Goal: Information Seeking & Learning: Learn about a topic

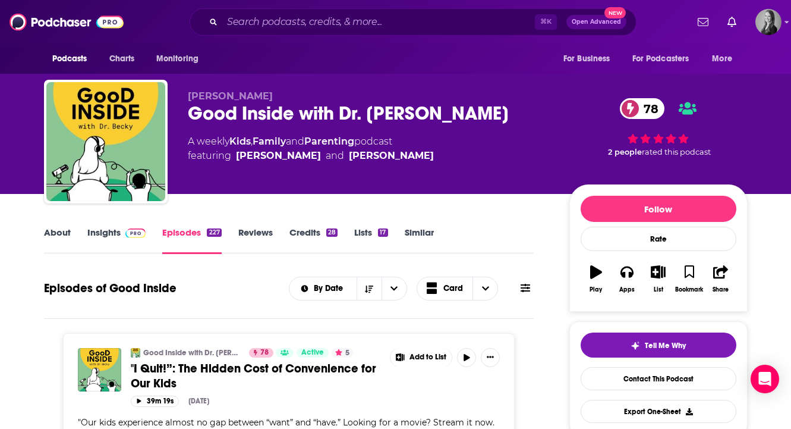
click at [337, 140] on link "Parenting" at bounding box center [329, 141] width 50 height 11
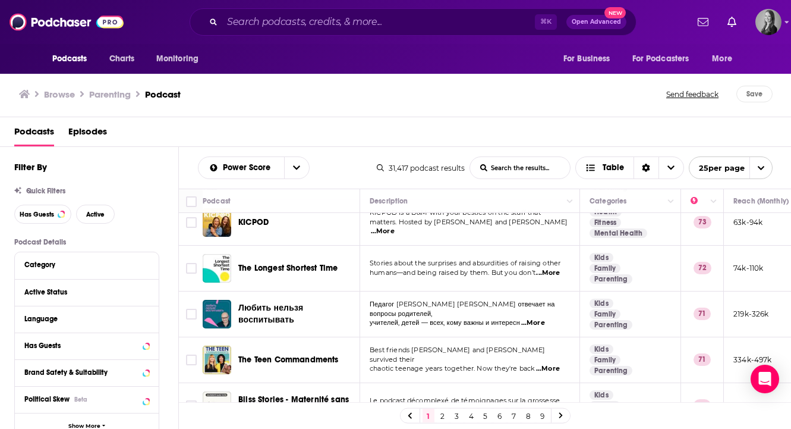
scroll to position [975, 0]
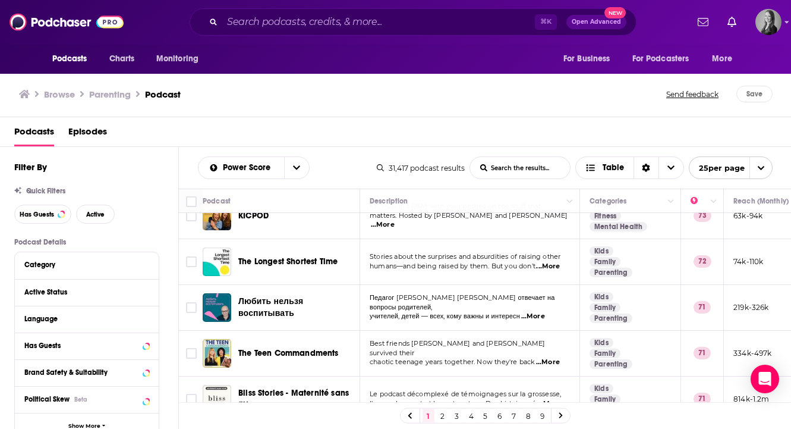
click at [445, 415] on link "2" at bounding box center [443, 415] width 12 height 14
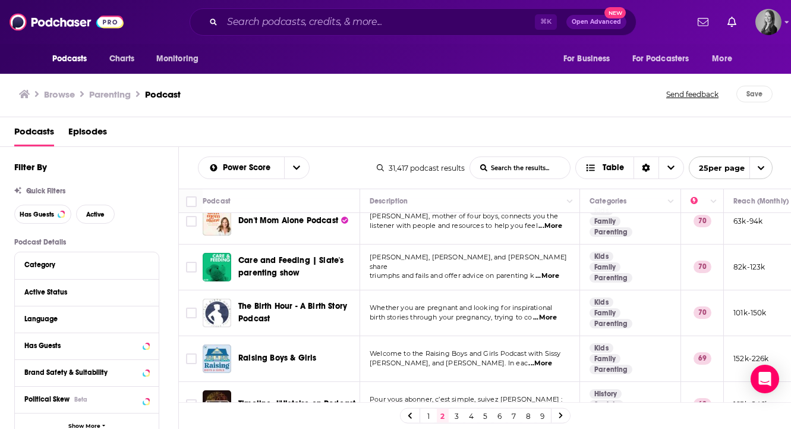
scroll to position [466, 0]
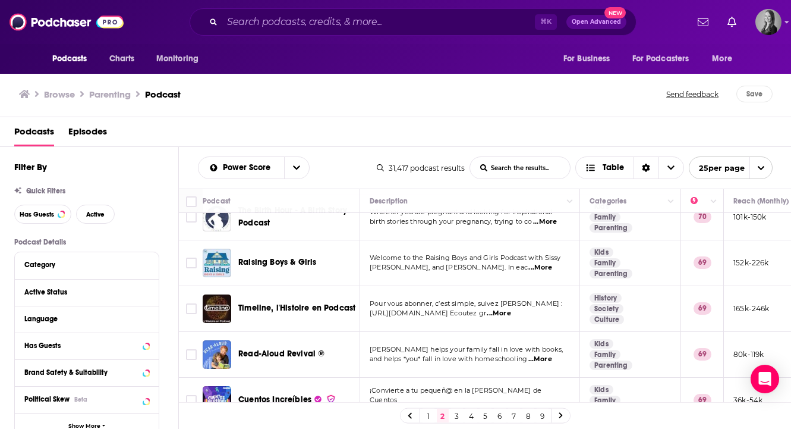
click at [548, 263] on span "...More" at bounding box center [541, 268] width 24 height 10
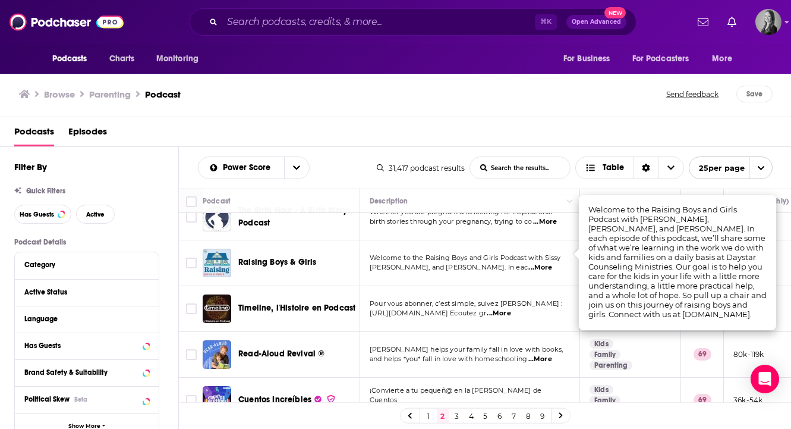
click at [548, 263] on span "...More" at bounding box center [541, 268] width 24 height 10
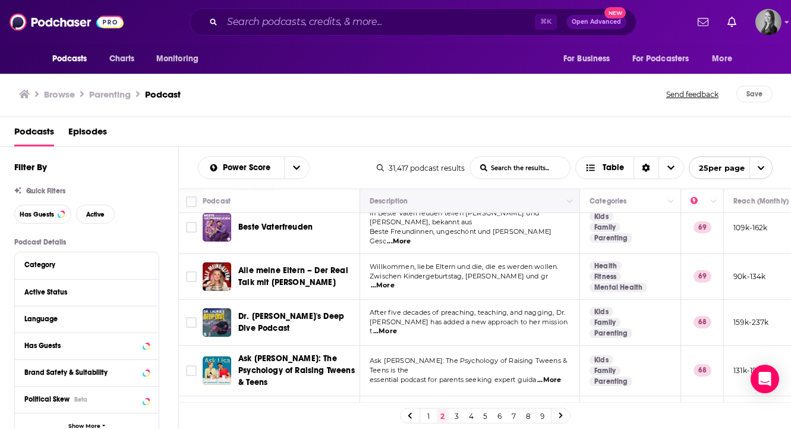
scroll to position [810, 0]
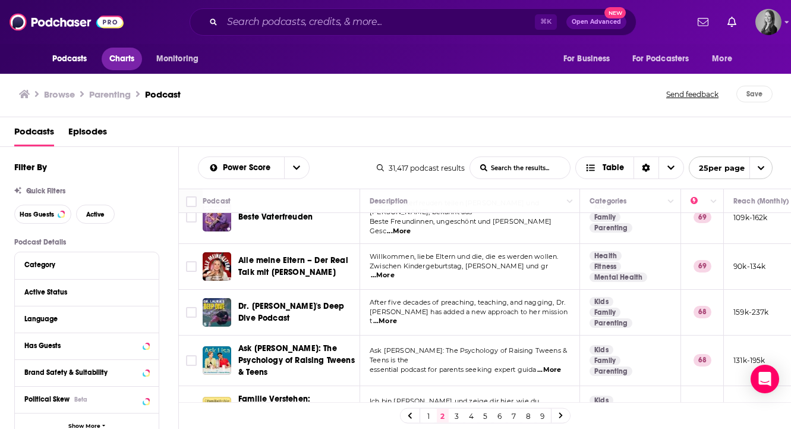
click at [118, 59] on span "Charts" at bounding box center [122, 59] width 26 height 17
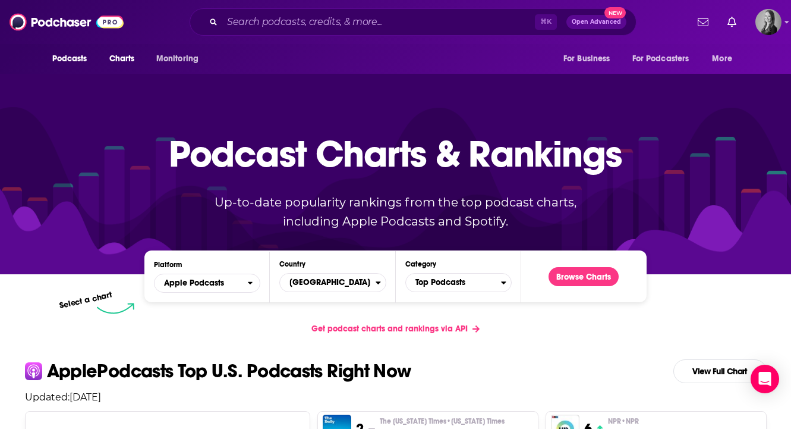
scroll to position [94, 0]
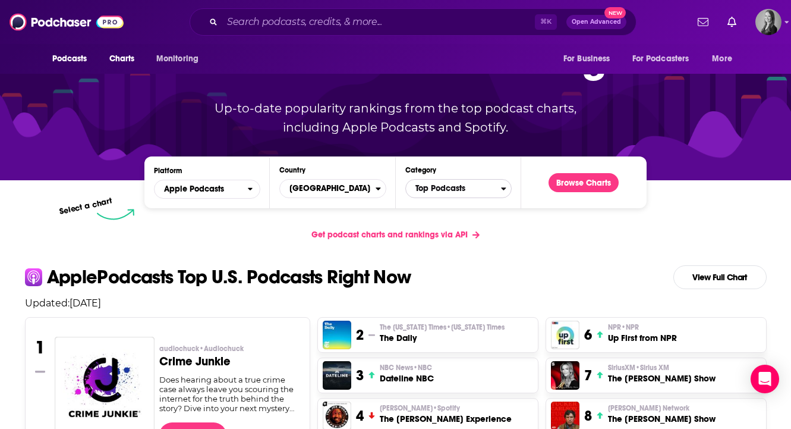
click at [434, 185] on span "Top Podcasts" at bounding box center [453, 188] width 95 height 20
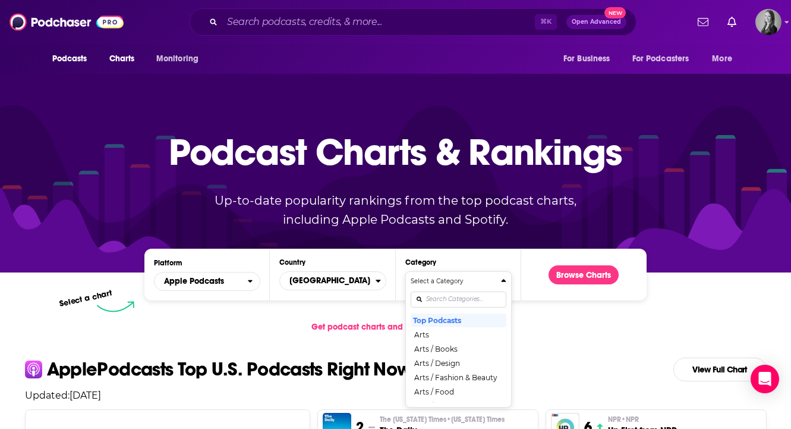
scroll to position [0, 0]
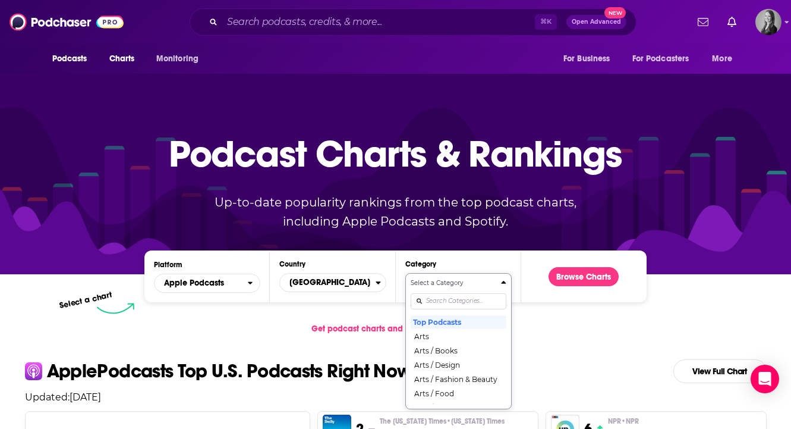
click at [434, 300] on div "Select a Category Top Podcasts Arts Arts / Books Arts / Design Arts / Fashion &…" at bounding box center [459, 340] width 96 height 125
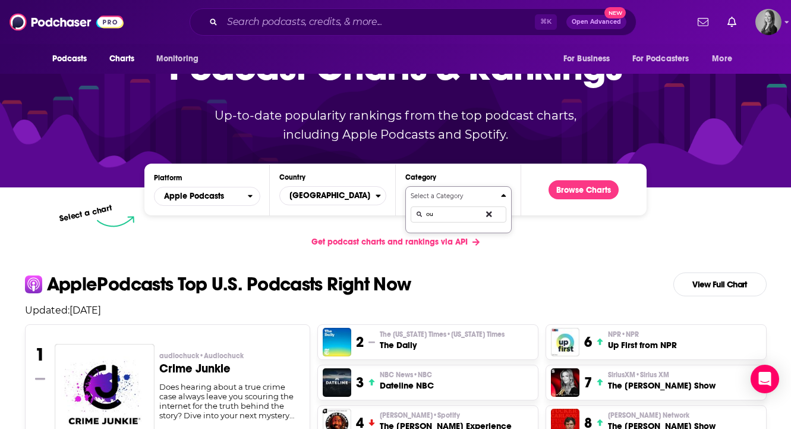
type input "o"
type input "adv"
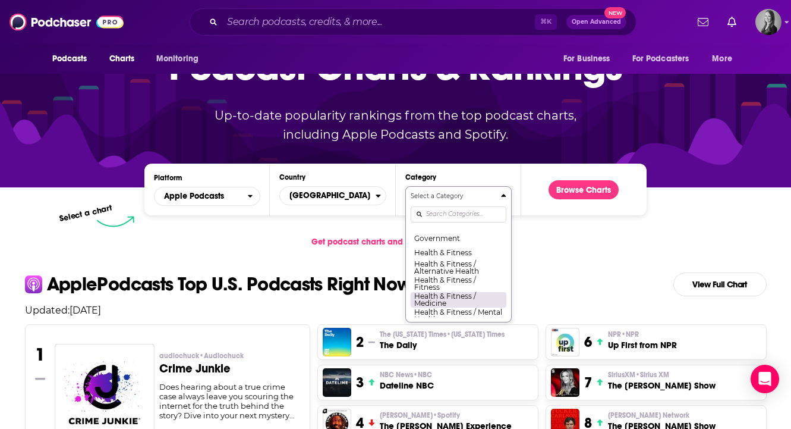
scroll to position [417, 0]
click at [437, 304] on button "Health & Fitness / Mental Health" at bounding box center [459, 302] width 96 height 16
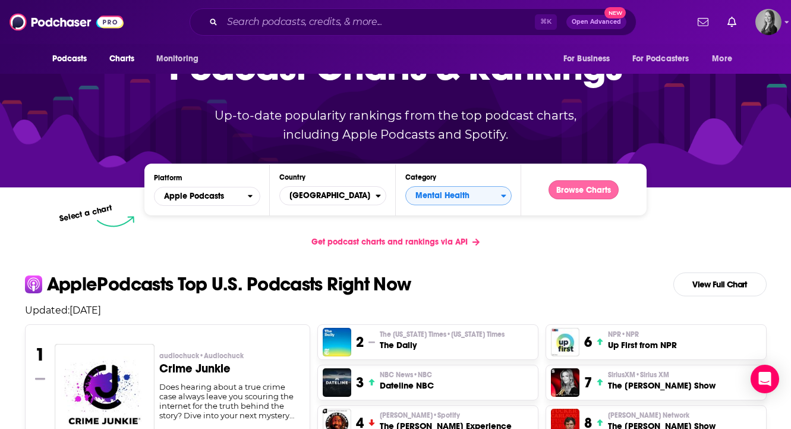
click at [557, 191] on button "Browse Charts" at bounding box center [584, 189] width 70 height 19
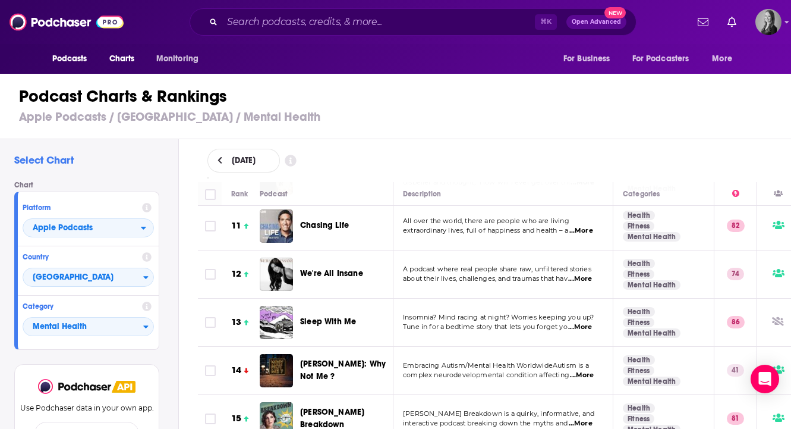
scroll to position [580, 0]
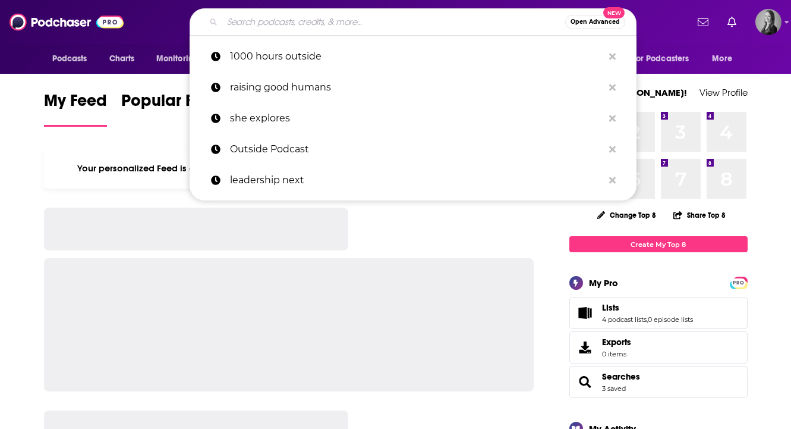
click at [408, 21] on input "Search podcasts, credits, & more..." at bounding box center [393, 21] width 343 height 19
paste input "Outdoor EDcast"
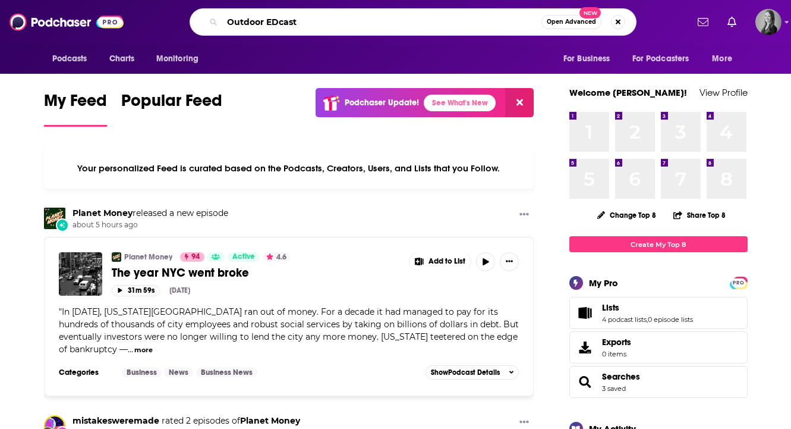
type input "Outdoor EDcast"
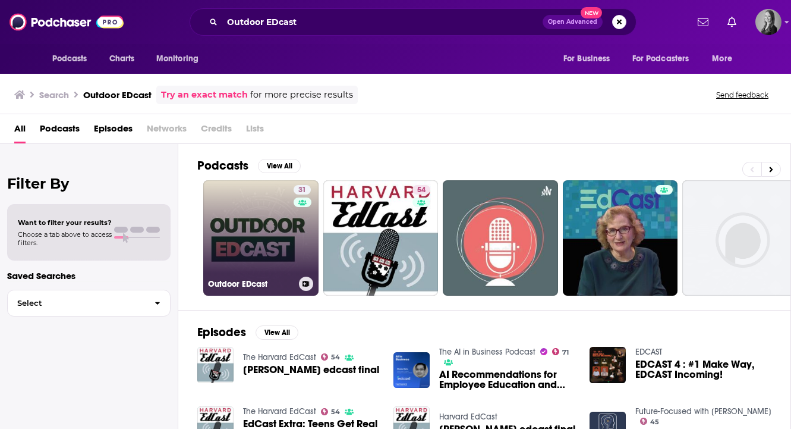
click at [275, 251] on link "31 Outdoor EDcast" at bounding box center [260, 237] width 115 height 115
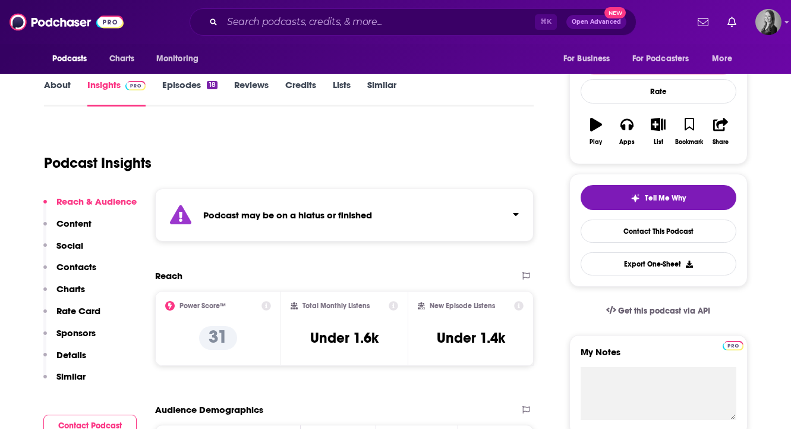
scroll to position [148, 0]
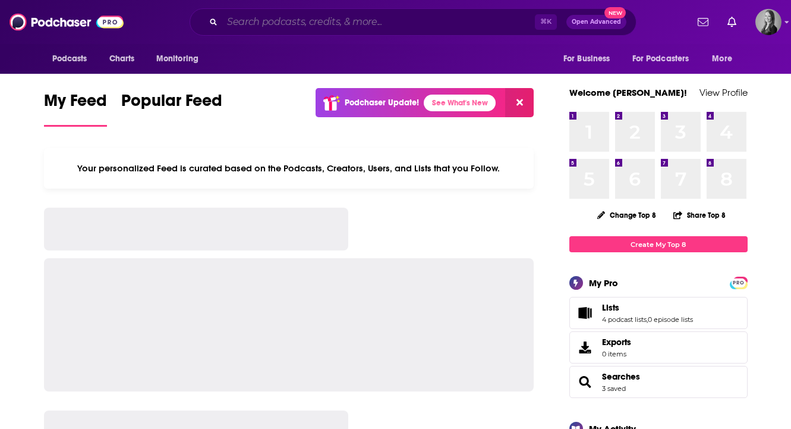
click at [323, 21] on input "Search podcasts, credits, & more..." at bounding box center [378, 21] width 313 height 19
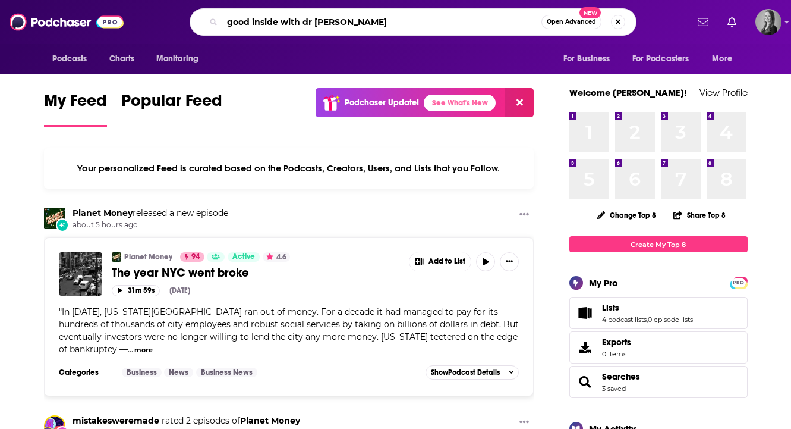
type input "good inside with dr [PERSON_NAME]"
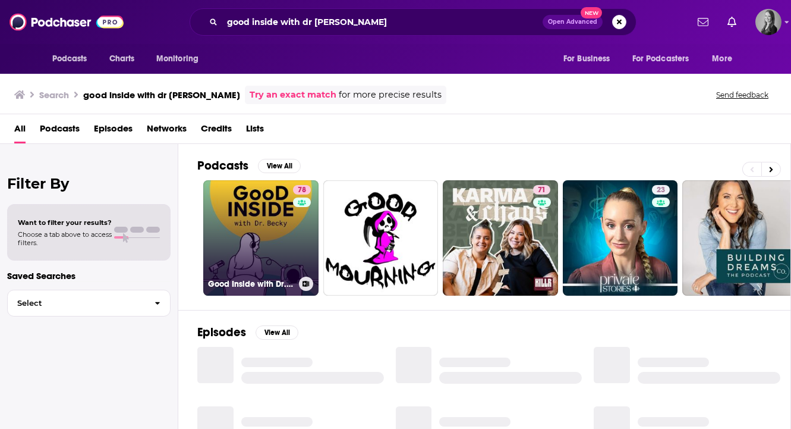
click at [260, 212] on link "78 Good Inside with Dr. [PERSON_NAME]" at bounding box center [260, 237] width 115 height 115
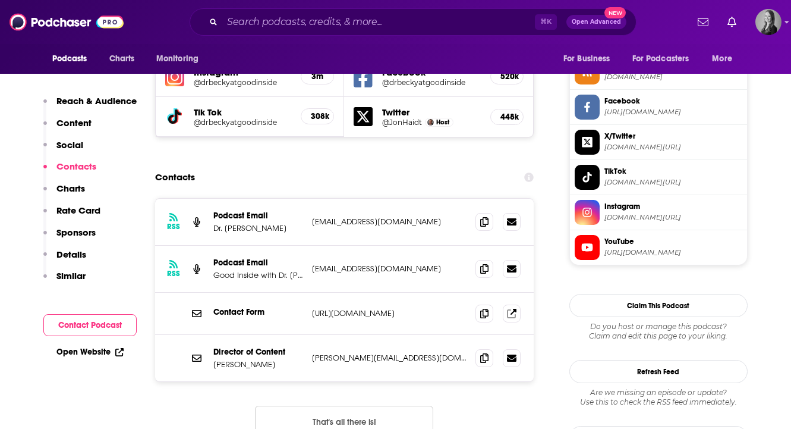
scroll to position [1111, 0]
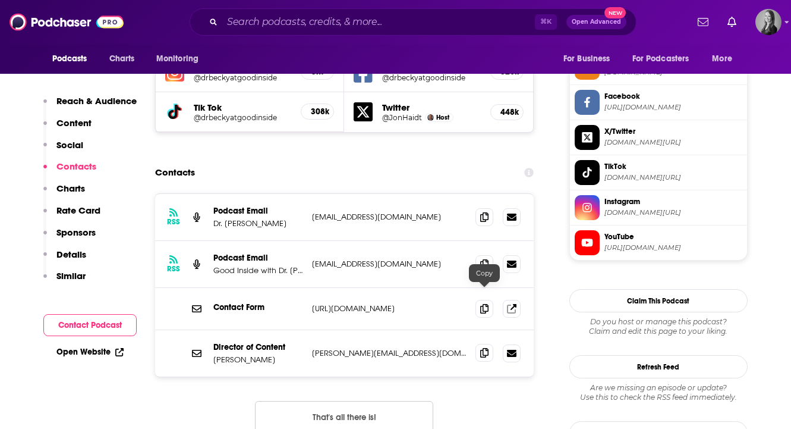
click at [484, 344] on span at bounding box center [485, 353] width 18 height 18
click at [58, 276] on p "Similar" at bounding box center [70, 275] width 29 height 11
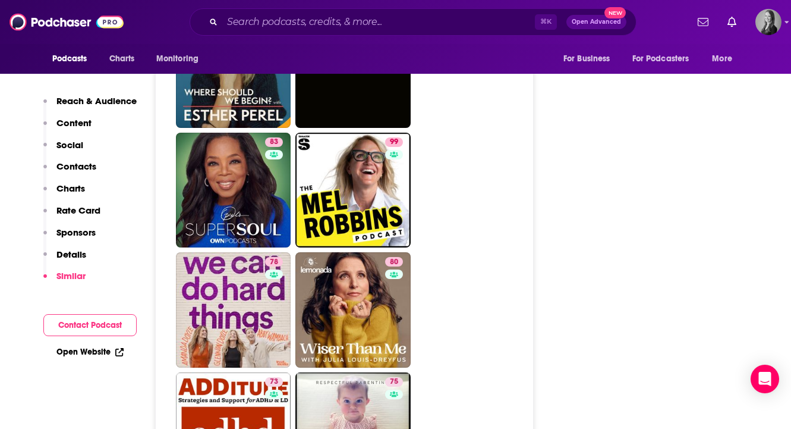
scroll to position [2960, 0]
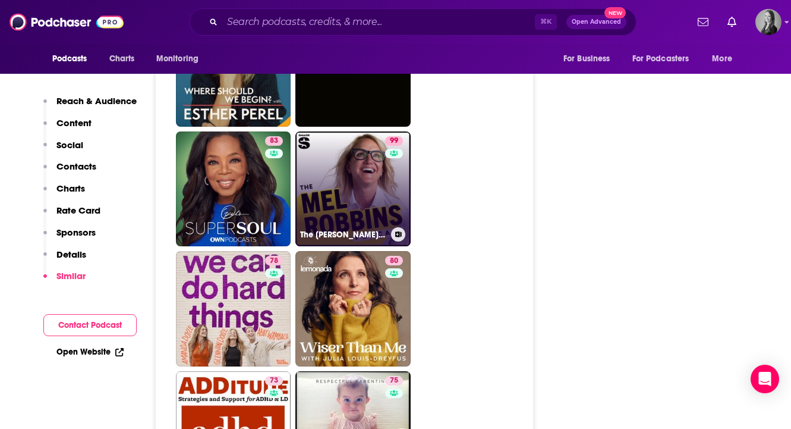
click at [353, 137] on link "99 The [PERSON_NAME] Podcast" at bounding box center [352, 188] width 115 height 115
type input "[URL][DOMAIN_NAME][PERSON_NAME]"
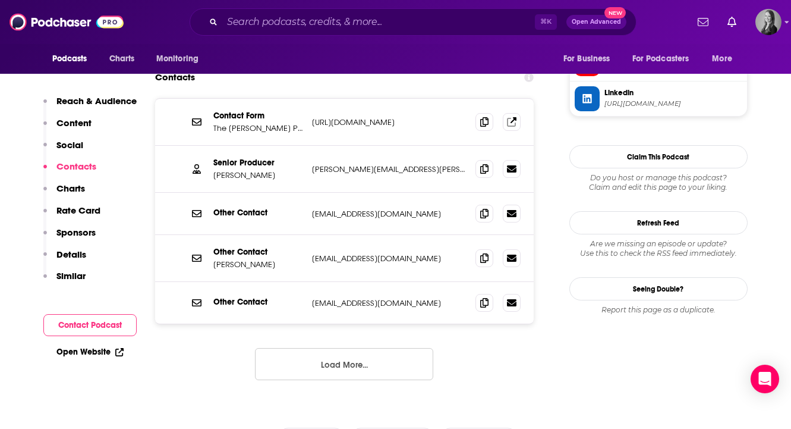
scroll to position [1255, 0]
click at [328, 347] on button "Load More..." at bounding box center [344, 363] width 178 height 32
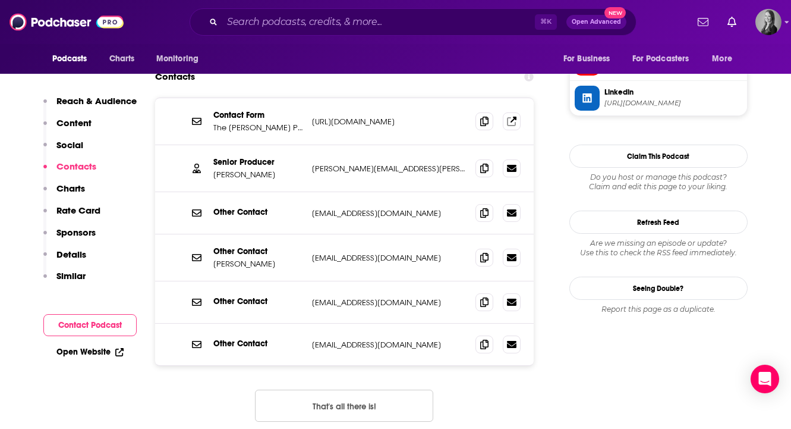
click at [213, 363] on div "Contact Form The [PERSON_NAME] Podcast Contact Form [URL][DOMAIN_NAME] [URL][DO…" at bounding box center [344, 269] width 379 height 343
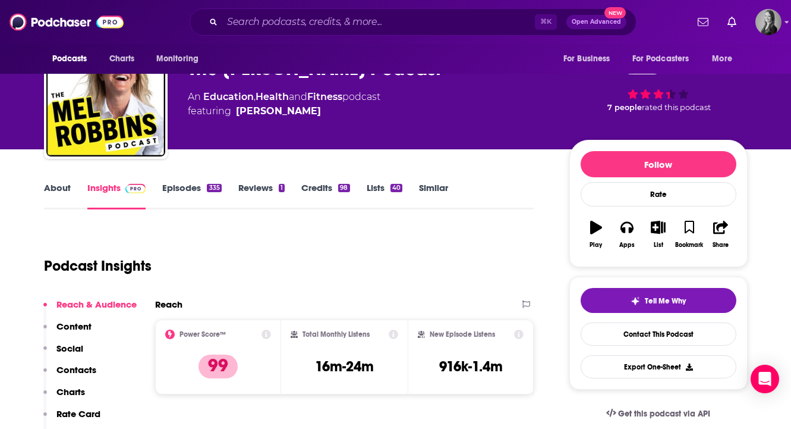
scroll to position [0, 0]
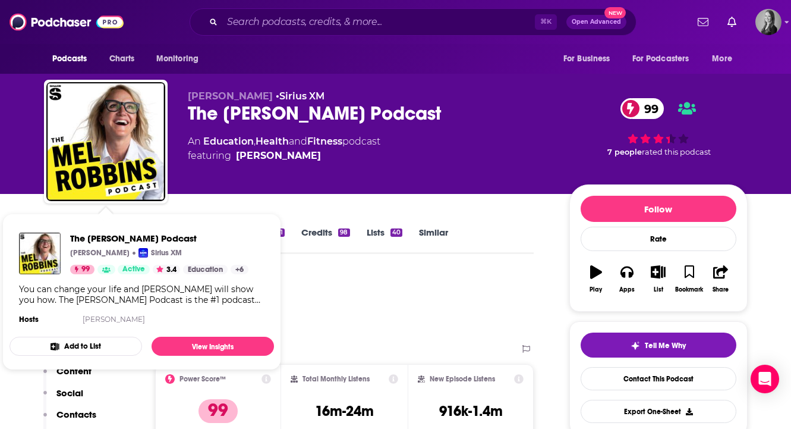
click at [351, 302] on div "Podcast Insights" at bounding box center [284, 303] width 481 height 61
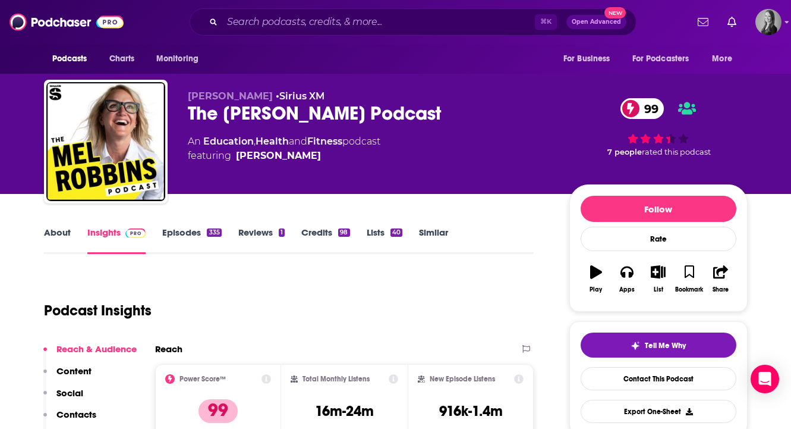
click at [207, 229] on div "335" at bounding box center [214, 232] width 14 height 8
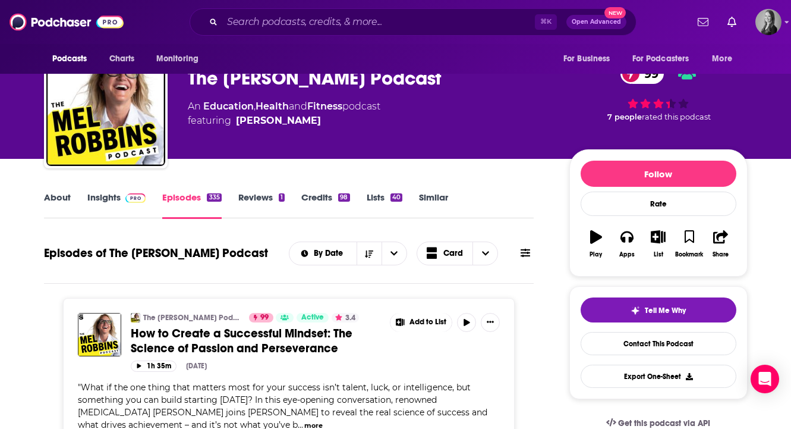
scroll to position [19, 0]
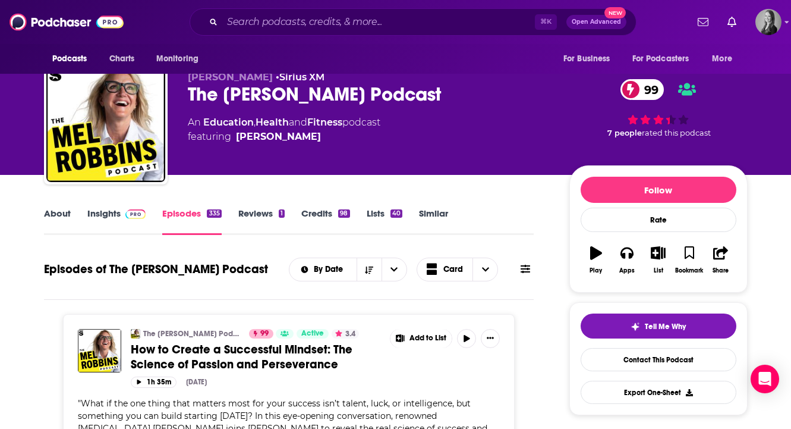
click at [65, 216] on link "About" at bounding box center [57, 220] width 27 height 27
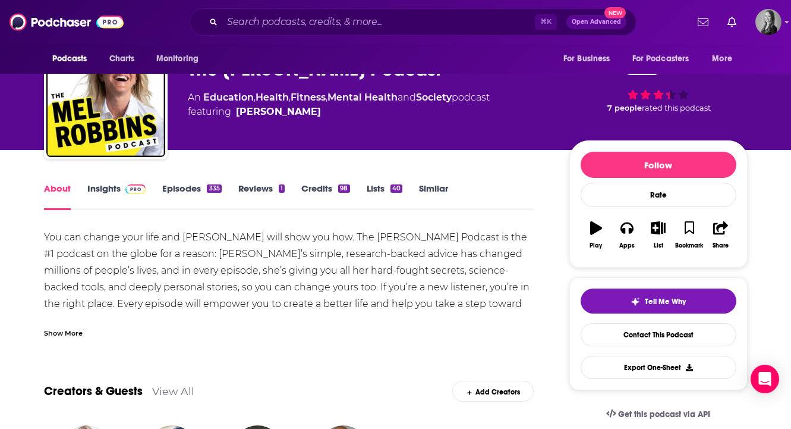
scroll to position [54, 0]
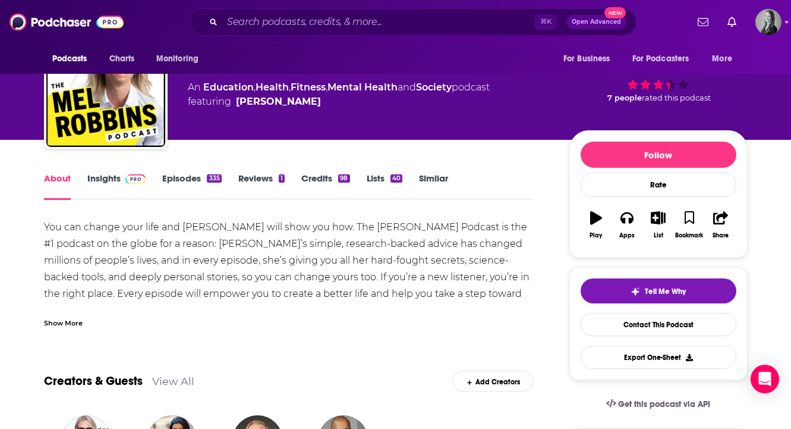
click at [95, 180] on link "Insights" at bounding box center [116, 185] width 59 height 27
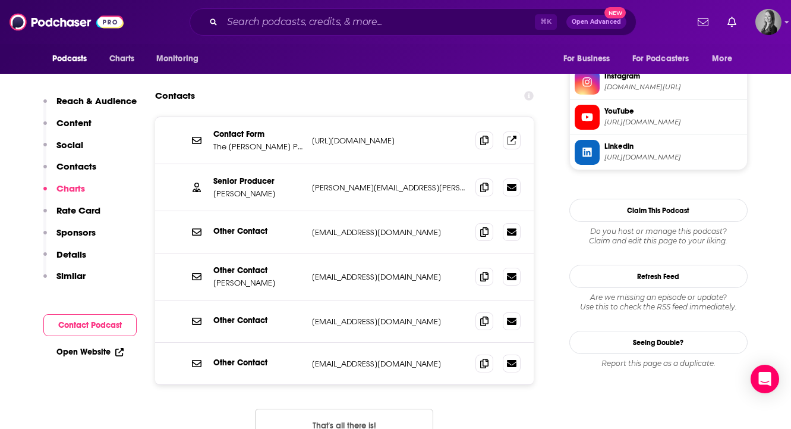
scroll to position [1171, 0]
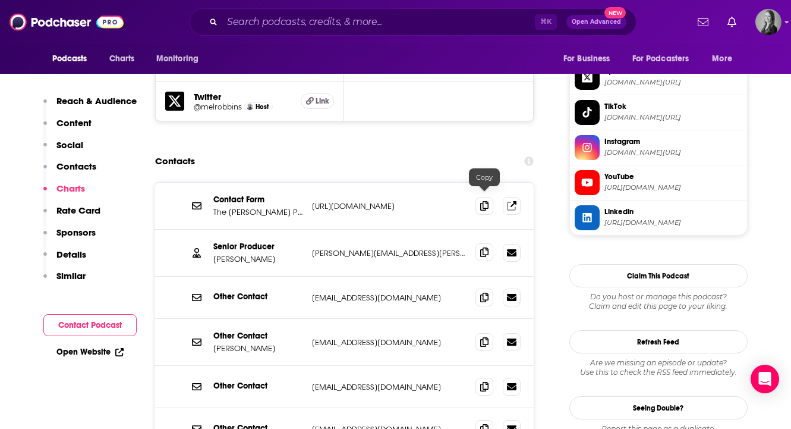
click at [492, 243] on span at bounding box center [485, 252] width 18 height 18
click at [62, 272] on p "Similar" at bounding box center [70, 275] width 29 height 11
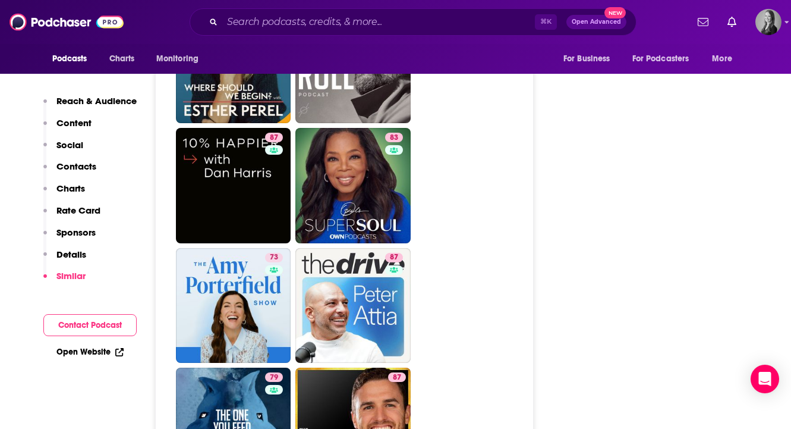
scroll to position [3830, 0]
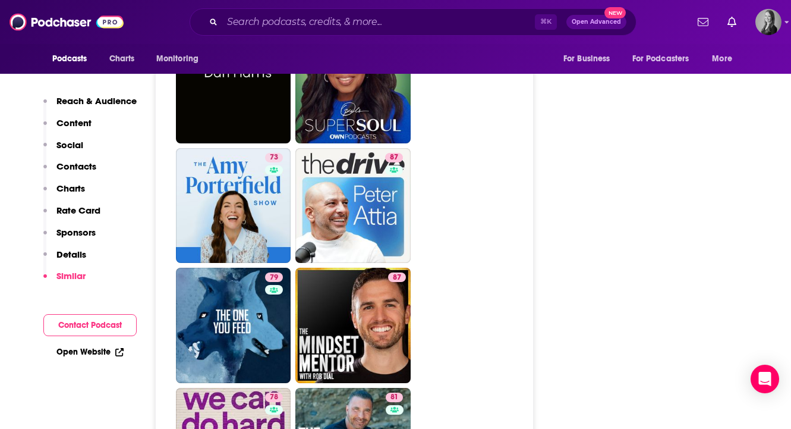
click at [438, 240] on ul "99 99 81 95 96 95 83 99 95 95 88 86 87 83 73 87 79 87 78 81 90 84 74 83" at bounding box center [351, 25] width 351 height 1433
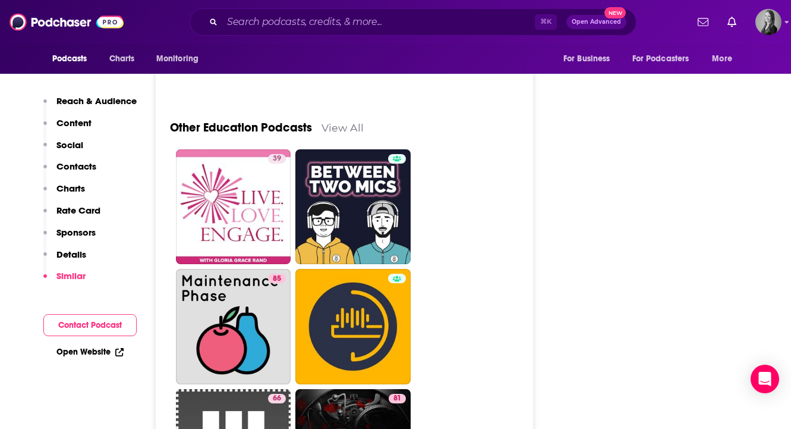
scroll to position [4646, 0]
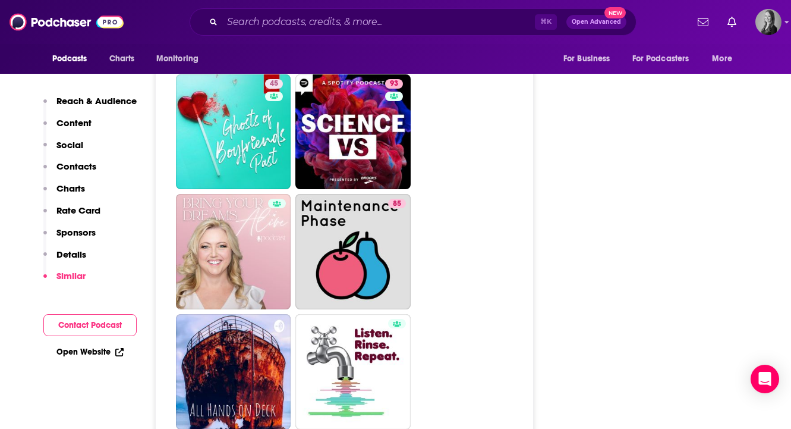
scroll to position [5891, 0]
